Goal: Navigation & Orientation: Find specific page/section

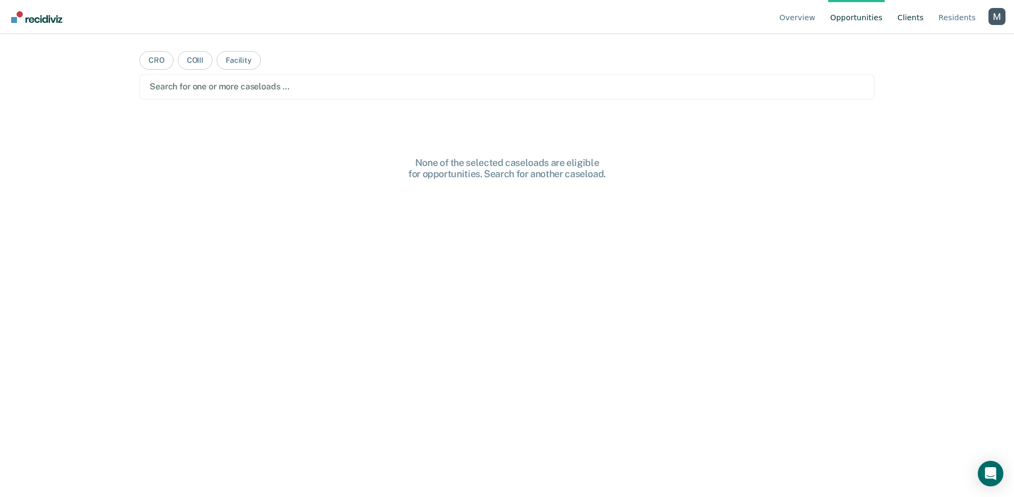
click at [908, 22] on link "Client s" at bounding box center [910, 17] width 30 height 34
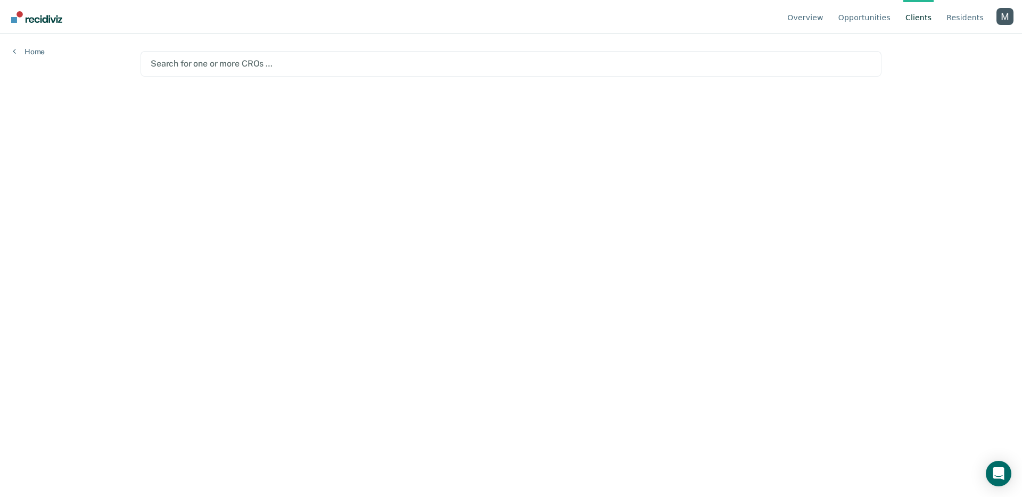
click at [300, 63] on div at bounding box center [511, 63] width 721 height 12
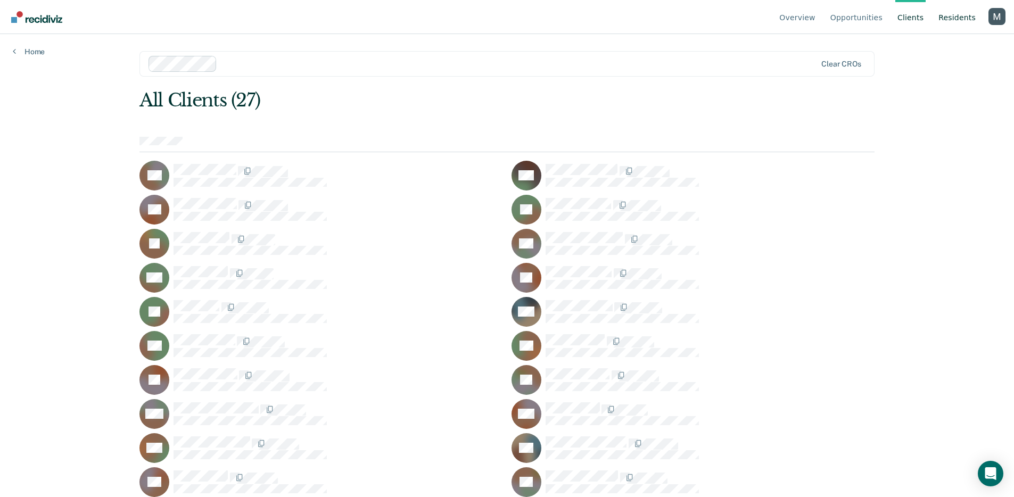
click at [961, 24] on link "Resident s" at bounding box center [957, 17] width 42 height 34
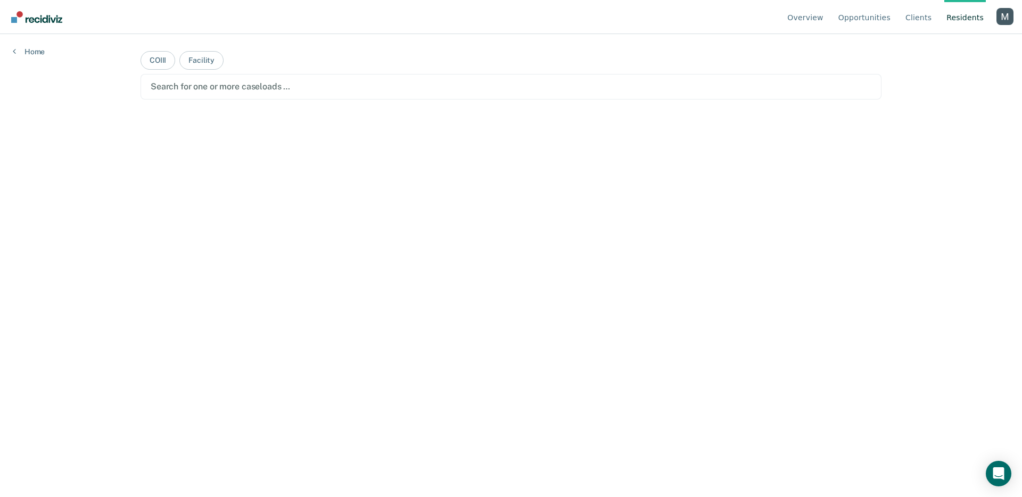
click at [379, 88] on div at bounding box center [511, 86] width 721 height 12
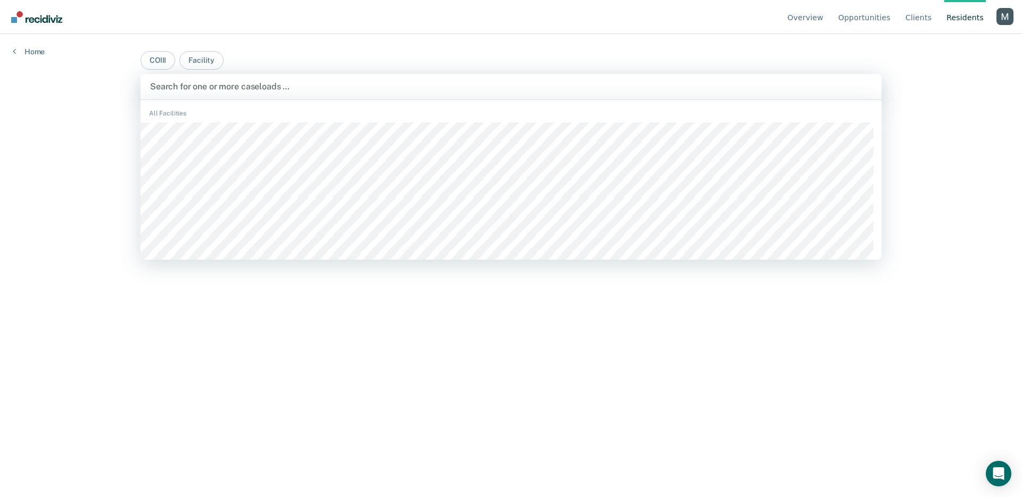
click at [368, 119] on div "All Facilities" at bounding box center [511, 283] width 741 height 359
